Goal: Task Accomplishment & Management: Manage account settings

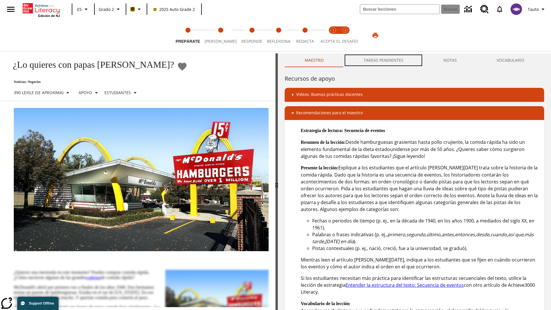
click at [384, 60] on button "TAREAS PENDIENTES" at bounding box center [383, 60] width 80 height 14
